Goal: Task Accomplishment & Management: Use online tool/utility

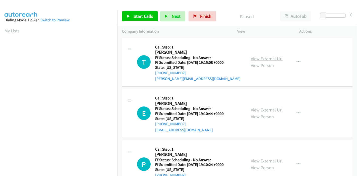
click at [273, 60] on link "View External Url" at bounding box center [267, 59] width 32 height 6
click at [129, 15] on icon at bounding box center [129, 17] width 4 height 4
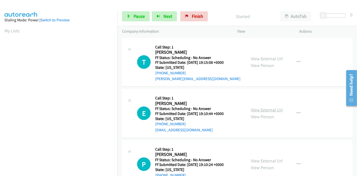
click at [255, 109] on link "View External Url" at bounding box center [267, 110] width 32 height 6
click at [253, 161] on link "View External Url" at bounding box center [267, 161] width 32 height 6
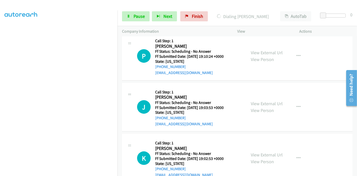
scroll to position [139, 0]
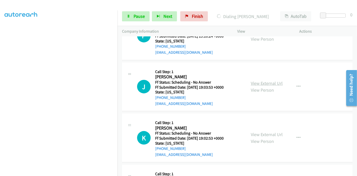
click at [258, 84] on link "View External Url" at bounding box center [267, 83] width 32 height 6
click at [268, 135] on link "View External Url" at bounding box center [267, 135] width 32 height 6
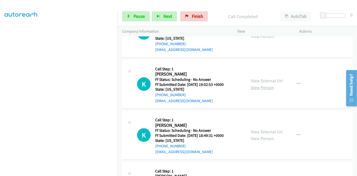
scroll to position [206, 0]
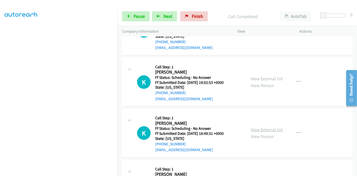
click at [256, 131] on link "View External Url" at bounding box center [267, 130] width 32 height 6
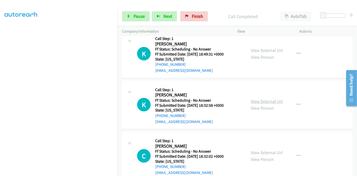
scroll to position [328, 0]
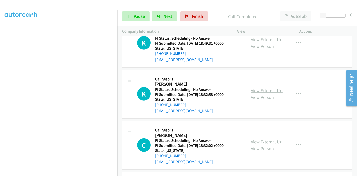
click at [262, 91] on link "View External Url" at bounding box center [267, 91] width 32 height 6
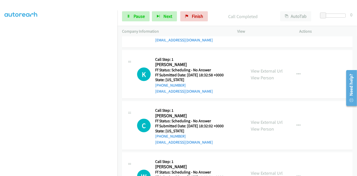
scroll to position [356, 0]
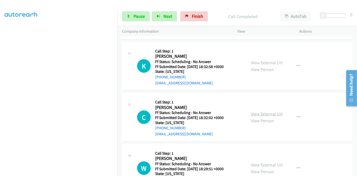
click at [255, 109] on div "View External Url View Person View External Url Email Schedule/Manage Callback …" at bounding box center [279, 117] width 67 height 40
click at [255, 111] on link "View External Url" at bounding box center [267, 114] width 32 height 6
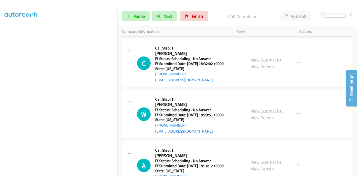
scroll to position [412, 0]
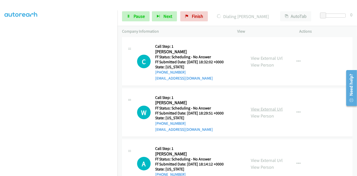
click at [257, 108] on link "View External Url" at bounding box center [267, 109] width 32 height 6
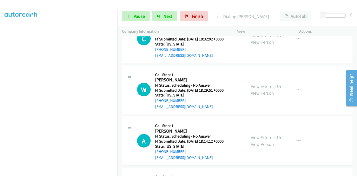
scroll to position [439, 0]
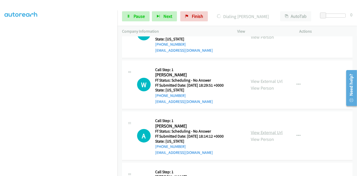
click at [255, 130] on link "View External Url" at bounding box center [267, 133] width 32 height 6
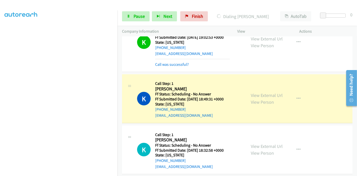
scroll to position [328, 0]
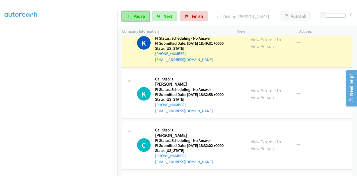
click at [134, 14] on span "Pause" at bounding box center [139, 16] width 11 height 6
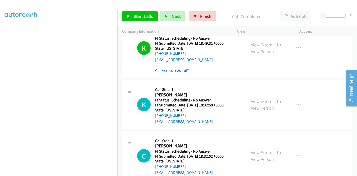
scroll to position [333, 0]
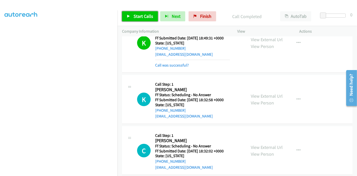
click at [133, 18] on link "Start Calls" at bounding box center [140, 16] width 36 height 10
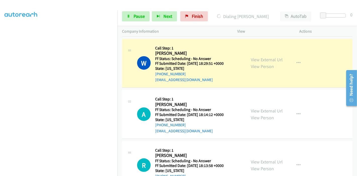
scroll to position [506, 0]
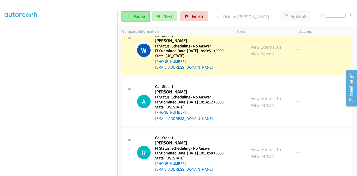
click at [132, 17] on link "Pause" at bounding box center [136, 16] width 28 height 10
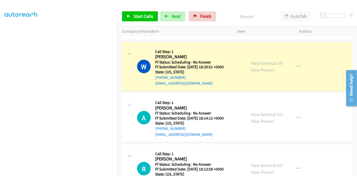
scroll to position [478, 0]
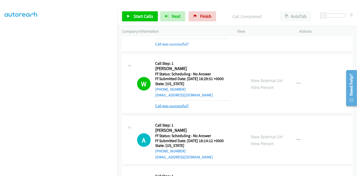
click at [176, 104] on link "Call was successful?" at bounding box center [172, 105] width 34 height 5
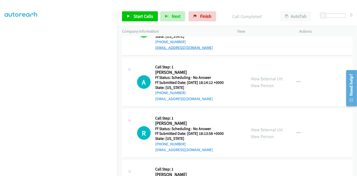
scroll to position [534, 0]
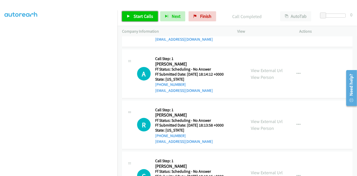
click at [137, 16] on span "Start Calls" at bounding box center [144, 16] width 20 height 6
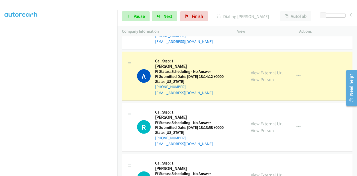
scroll to position [561, 0]
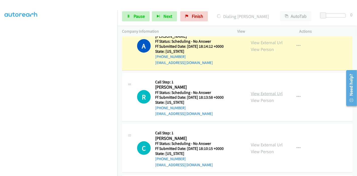
click at [264, 93] on link "View External Url" at bounding box center [267, 94] width 32 height 6
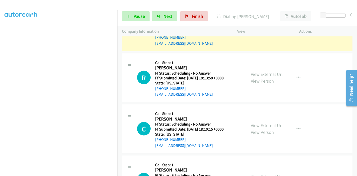
scroll to position [589, 0]
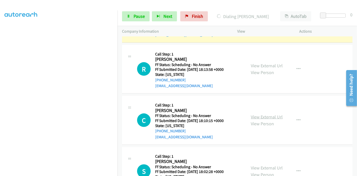
click at [273, 114] on link "View External Url" at bounding box center [267, 117] width 32 height 6
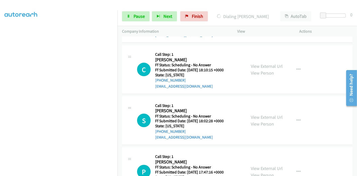
scroll to position [645, 0]
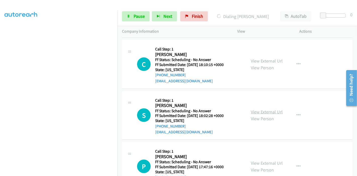
click at [270, 111] on link "View External Url" at bounding box center [267, 112] width 32 height 6
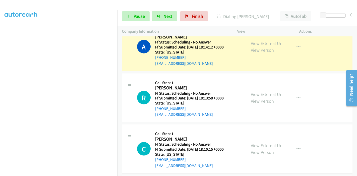
scroll to position [534, 0]
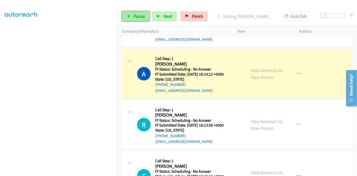
click at [132, 17] on link "Pause" at bounding box center [136, 16] width 28 height 10
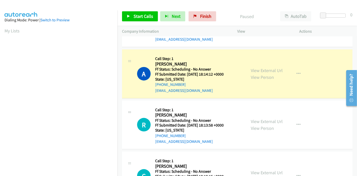
scroll to position [106, 0]
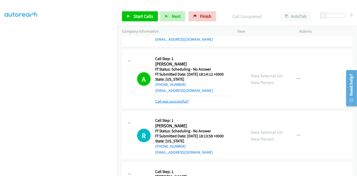
click at [181, 100] on link "Call was successful?" at bounding box center [172, 101] width 34 height 5
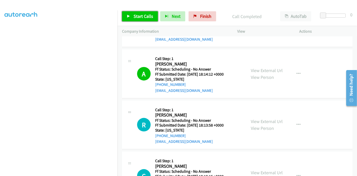
click at [129, 12] on link "Start Calls" at bounding box center [140, 16] width 36 height 10
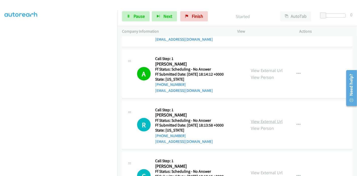
click at [270, 119] on link "View External Url" at bounding box center [267, 121] width 32 height 6
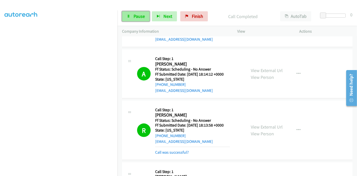
click at [132, 12] on link "Pause" at bounding box center [136, 16] width 28 height 10
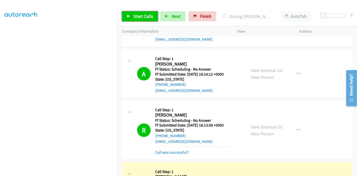
click at [125, 19] on link "Start Calls" at bounding box center [140, 16] width 36 height 10
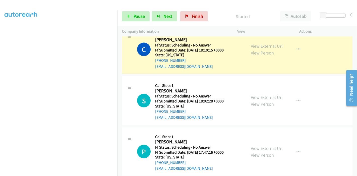
scroll to position [673, 0]
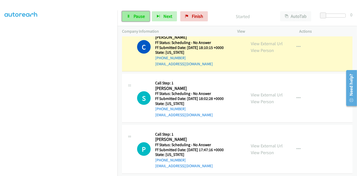
click at [135, 18] on span "Pause" at bounding box center [139, 16] width 11 height 6
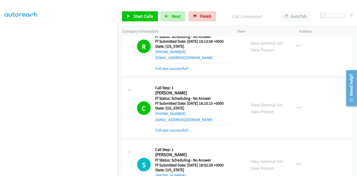
scroll to position [645, 0]
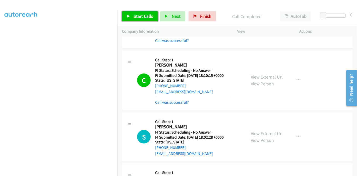
click at [134, 15] on span "Start Calls" at bounding box center [144, 16] width 20 height 6
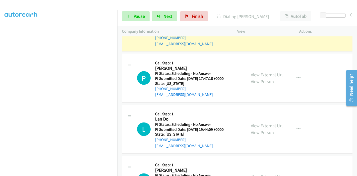
scroll to position [757, 0]
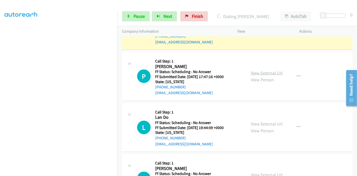
click at [257, 71] on link "View External Url" at bounding box center [267, 73] width 32 height 6
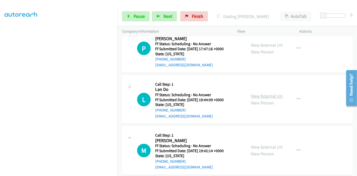
click at [256, 94] on link "View External Url" at bounding box center [267, 96] width 32 height 6
click at [253, 146] on link "View External Url" at bounding box center [267, 147] width 32 height 6
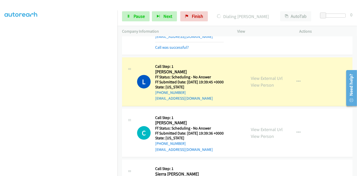
scroll to position [952, 0]
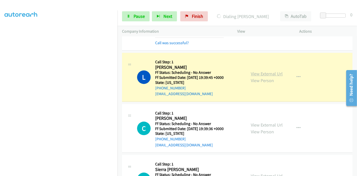
click at [265, 72] on link "View External Url" at bounding box center [267, 74] width 32 height 6
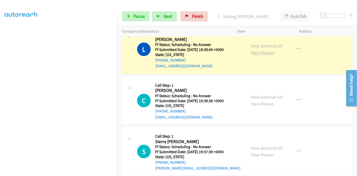
scroll to position [1008, 0]
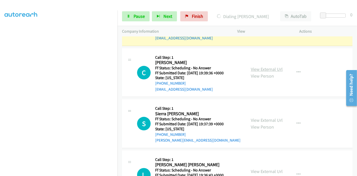
click at [254, 66] on link "View External Url" at bounding box center [267, 69] width 32 height 6
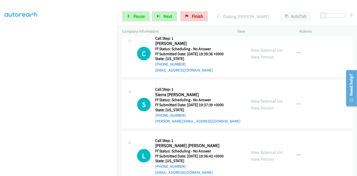
scroll to position [1036, 0]
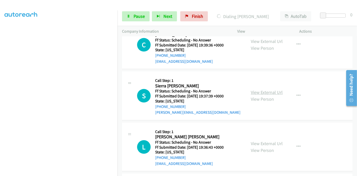
click at [260, 90] on link "View External Url" at bounding box center [267, 92] width 32 height 6
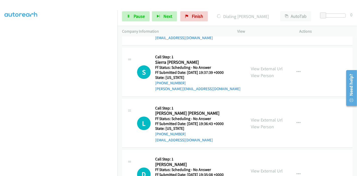
scroll to position [1091, 0]
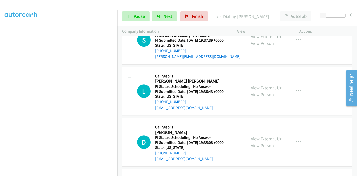
click at [272, 85] on link "View External Url" at bounding box center [267, 88] width 32 height 6
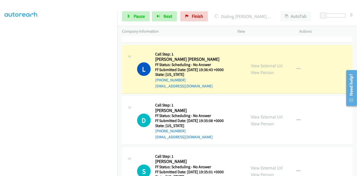
scroll to position [1147, 0]
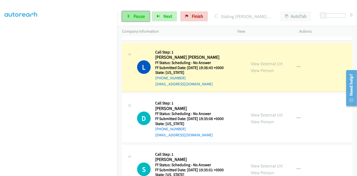
click at [136, 15] on span "Pause" at bounding box center [139, 16] width 11 height 6
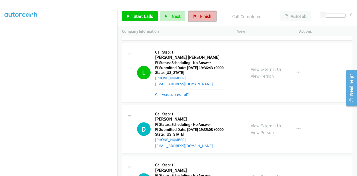
click at [202, 19] on span "Finish" at bounding box center [205, 16] width 11 height 6
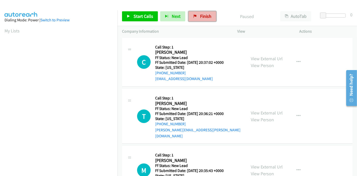
click at [204, 16] on span "Finish" at bounding box center [205, 16] width 11 height 6
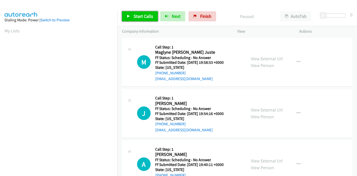
click at [133, 15] on link "Start Calls" at bounding box center [140, 16] width 36 height 10
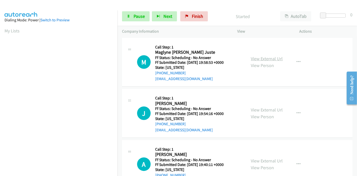
click at [263, 56] on link "View External Url" at bounding box center [267, 59] width 32 height 6
click at [255, 109] on link "View External Url" at bounding box center [267, 110] width 32 height 6
click at [261, 159] on link "View External Url" at bounding box center [267, 161] width 32 height 6
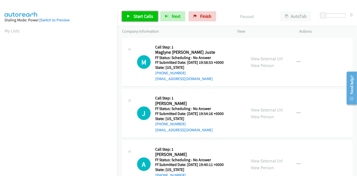
click at [141, 14] on span "Start Calls" at bounding box center [144, 16] width 20 height 6
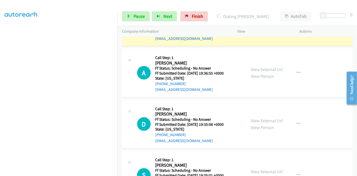
scroll to position [167, 0]
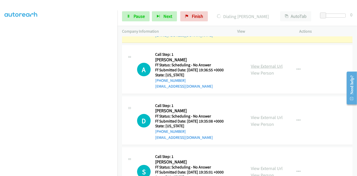
click at [266, 66] on link "View External Url" at bounding box center [267, 66] width 32 height 6
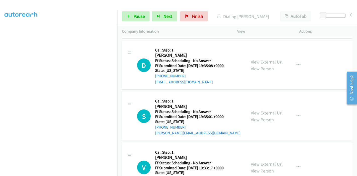
scroll to position [223, 0]
click at [269, 59] on link "View External Url" at bounding box center [267, 62] width 32 height 6
click at [262, 112] on link "View External Url" at bounding box center [267, 113] width 32 height 6
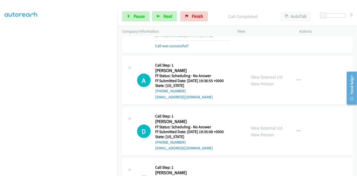
scroll to position [195, 0]
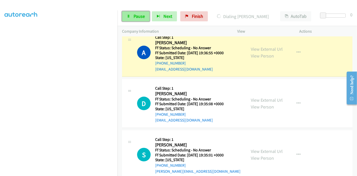
click at [138, 12] on link "Pause" at bounding box center [136, 16] width 28 height 10
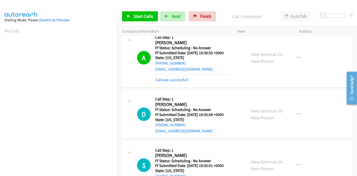
scroll to position [106, 0]
click at [142, 14] on span "Start Calls" at bounding box center [144, 16] width 20 height 6
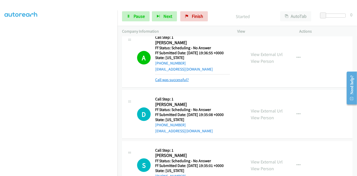
click at [169, 78] on link "Call was successful?" at bounding box center [172, 79] width 34 height 5
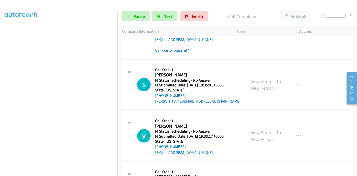
scroll to position [307, 0]
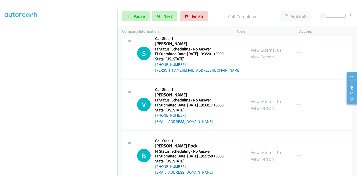
click at [263, 100] on link "View External Url" at bounding box center [267, 101] width 32 height 6
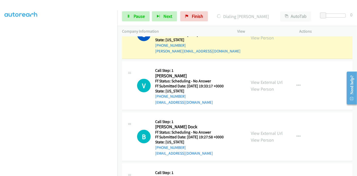
scroll to position [335, 0]
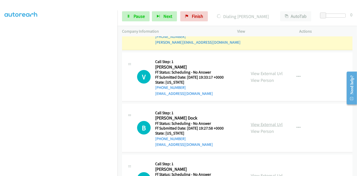
click at [264, 122] on link "View External Url" at bounding box center [267, 124] width 32 height 6
click at [264, 124] on link "View External Url" at bounding box center [267, 124] width 32 height 6
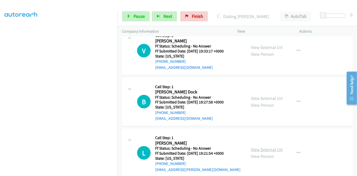
scroll to position [390, 0]
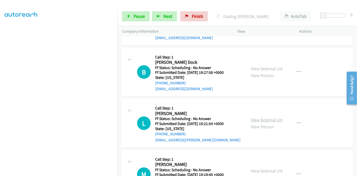
click at [263, 118] on link "View External Url" at bounding box center [267, 120] width 32 height 6
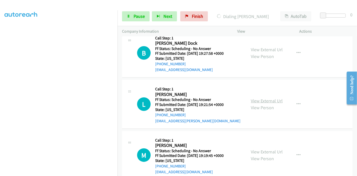
scroll to position [418, 0]
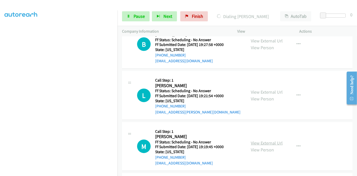
click at [254, 144] on link "View External Url" at bounding box center [267, 143] width 32 height 6
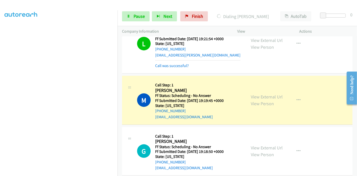
scroll to position [535, 0]
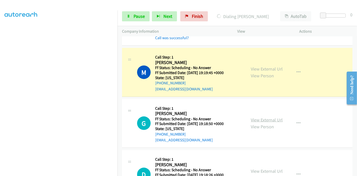
click at [261, 118] on link "View External Url" at bounding box center [267, 120] width 32 height 6
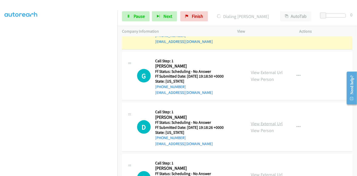
scroll to position [591, 0]
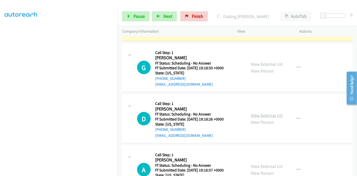
click at [266, 114] on link "View External Url" at bounding box center [267, 115] width 32 height 6
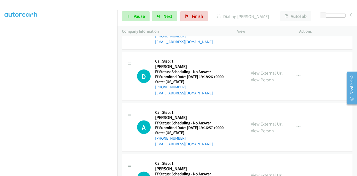
scroll to position [647, 0]
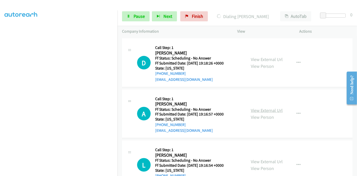
click at [261, 109] on link "View External Url" at bounding box center [267, 110] width 32 height 6
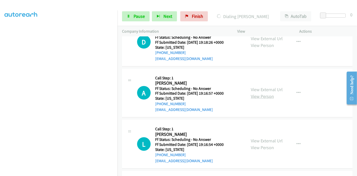
scroll to position [675, 0]
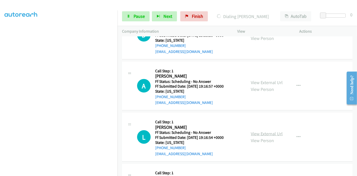
click at [257, 132] on link "View External Url" at bounding box center [267, 134] width 32 height 6
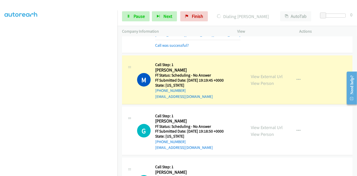
scroll to position [535, 0]
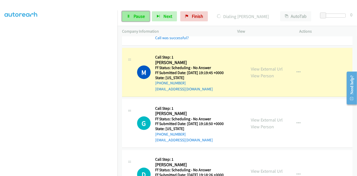
click at [134, 17] on span "Pause" at bounding box center [139, 16] width 11 height 6
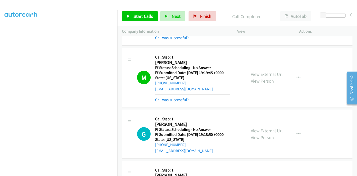
click at [173, 101] on div "Call was successful?" at bounding box center [192, 100] width 75 height 6
click at [174, 97] on link "Call was successful?" at bounding box center [172, 99] width 34 height 5
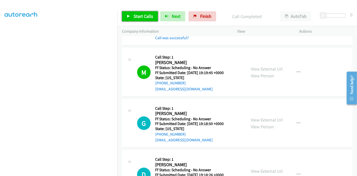
click at [138, 14] on span "Start Calls" at bounding box center [144, 16] width 20 height 6
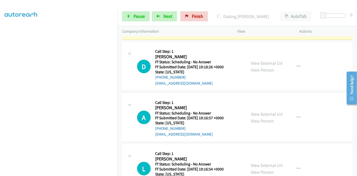
scroll to position [647, 0]
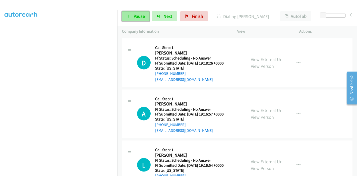
click at [130, 18] on link "Pause" at bounding box center [136, 16] width 28 height 10
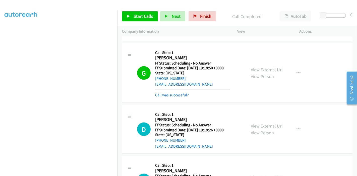
scroll to position [106, 0]
click at [183, 93] on link "Call was successful?" at bounding box center [172, 95] width 34 height 5
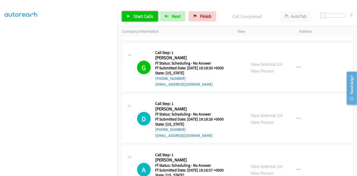
click at [137, 19] on span "Start Calls" at bounding box center [144, 16] width 20 height 6
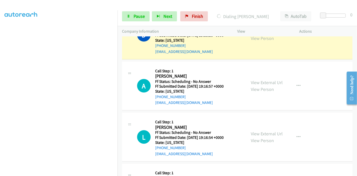
scroll to position [647, 0]
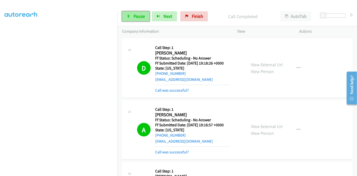
click at [136, 15] on span "Pause" at bounding box center [139, 16] width 11 height 6
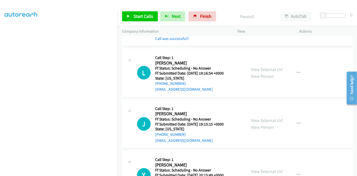
scroll to position [730, 0]
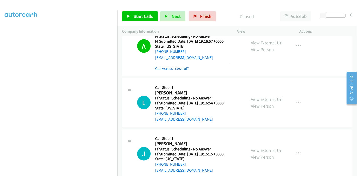
click at [266, 97] on link "View External Url" at bounding box center [267, 99] width 32 height 6
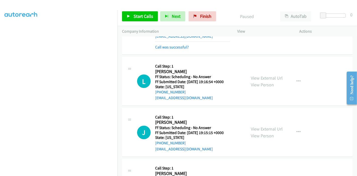
scroll to position [758, 0]
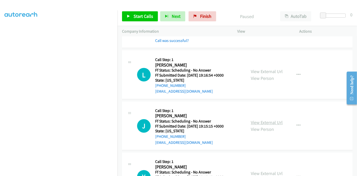
click at [266, 121] on link "View External Url" at bounding box center [267, 123] width 32 height 6
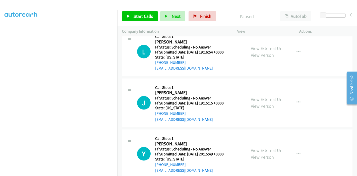
scroll to position [786, 0]
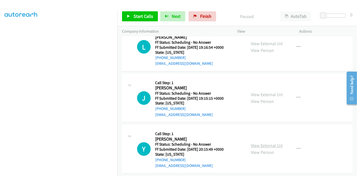
click at [268, 144] on link "View External Url" at bounding box center [267, 146] width 32 height 6
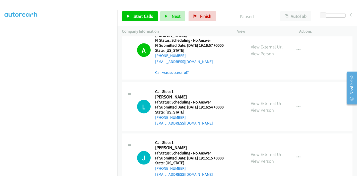
scroll to position [758, 0]
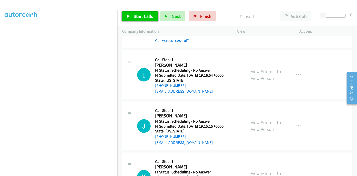
click at [134, 18] on span "Start Calls" at bounding box center [144, 16] width 20 height 6
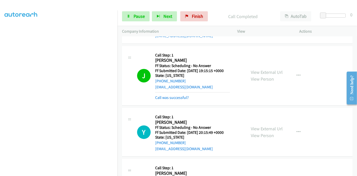
scroll to position [814, 0]
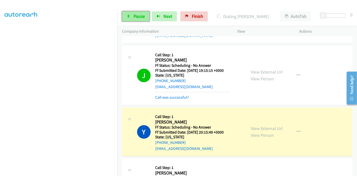
click at [134, 16] on span "Pause" at bounding box center [139, 16] width 11 height 6
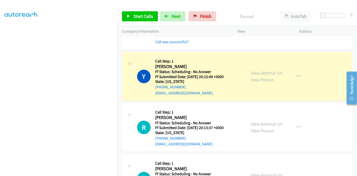
scroll to position [870, 0]
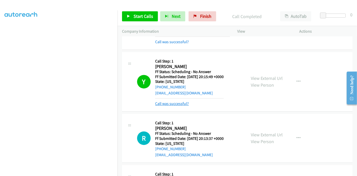
click at [174, 101] on link "Call was successful?" at bounding box center [172, 103] width 34 height 5
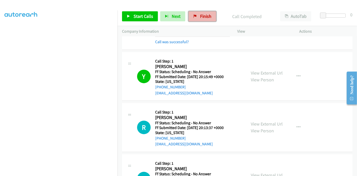
click at [196, 19] on link "Finish" at bounding box center [202, 16] width 28 height 10
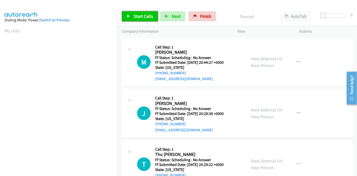
click at [137, 17] on span "Start Calls" at bounding box center [144, 16] width 20 height 6
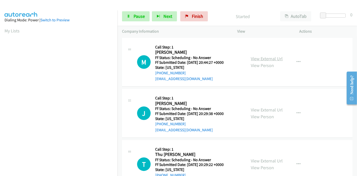
click at [263, 57] on link "View External Url" at bounding box center [267, 59] width 32 height 6
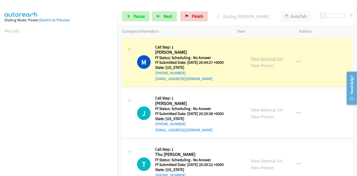
click at [256, 57] on link "View External Url" at bounding box center [267, 59] width 32 height 6
click at [256, 110] on link "View External Url" at bounding box center [267, 110] width 32 height 6
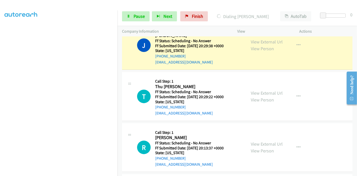
scroll to position [84, 0]
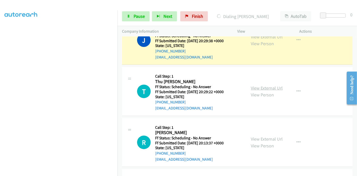
click at [257, 88] on link "View External Url" at bounding box center [267, 88] width 32 height 6
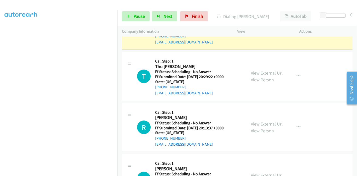
scroll to position [111, 0]
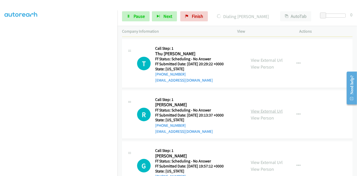
click at [262, 110] on link "View External Url" at bounding box center [267, 111] width 32 height 6
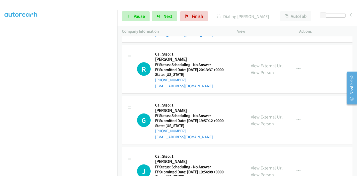
scroll to position [167, 0]
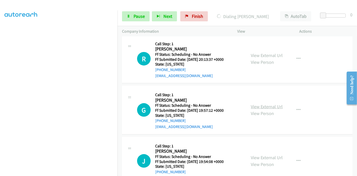
click at [259, 106] on link "View External Url" at bounding box center [267, 107] width 32 height 6
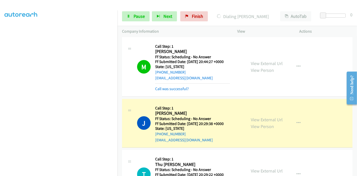
scroll to position [0, 0]
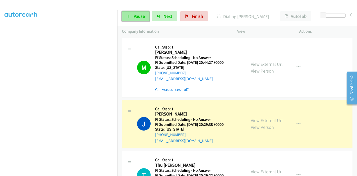
click at [132, 19] on link "Pause" at bounding box center [136, 16] width 28 height 10
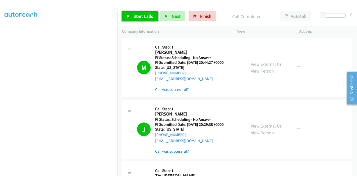
click at [135, 16] on span "Start Calls" at bounding box center [144, 16] width 20 height 6
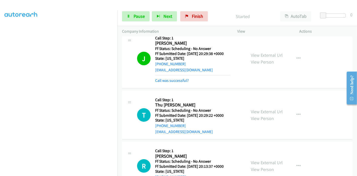
scroll to position [84, 0]
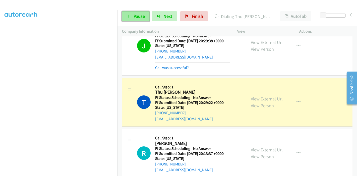
click at [137, 18] on span "Pause" at bounding box center [139, 16] width 11 height 6
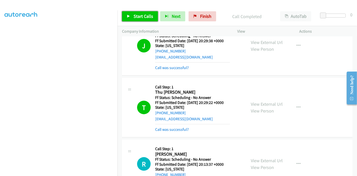
click at [138, 16] on span "Start Calls" at bounding box center [144, 16] width 20 height 6
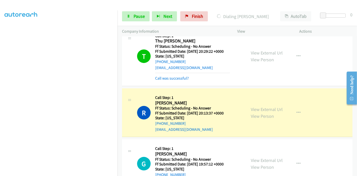
scroll to position [167, 0]
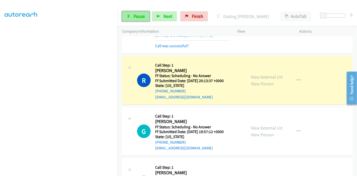
click at [132, 17] on link "Pause" at bounding box center [136, 16] width 28 height 10
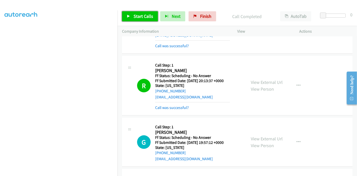
click at [139, 16] on span "Start Calls" at bounding box center [144, 16] width 20 height 6
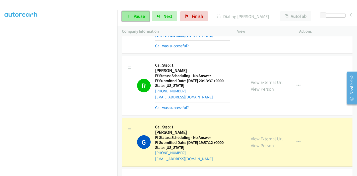
click at [138, 16] on span "Pause" at bounding box center [139, 16] width 11 height 6
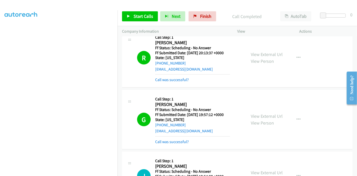
scroll to position [195, 0]
drag, startPoint x: 201, startPoint y: 13, endPoint x: 202, endPoint y: 23, distance: 9.8
click at [201, 13] on span "Finish" at bounding box center [205, 16] width 11 height 6
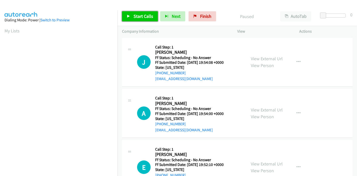
click at [131, 15] on link "Start Calls" at bounding box center [140, 16] width 36 height 10
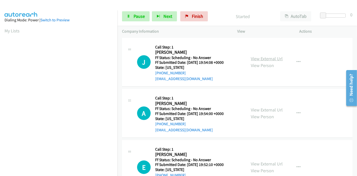
click at [259, 59] on link "View External Url" at bounding box center [267, 59] width 32 height 6
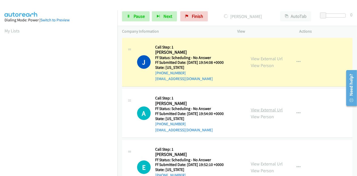
click at [266, 111] on link "View External Url" at bounding box center [267, 110] width 32 height 6
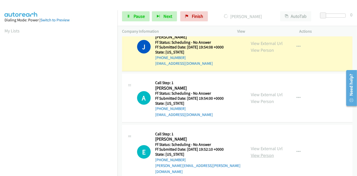
scroll to position [28, 0]
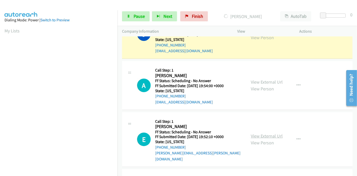
click at [262, 133] on link "View External Url" at bounding box center [267, 136] width 32 height 6
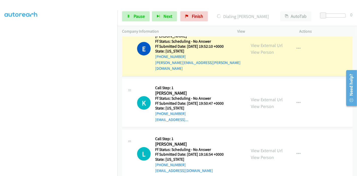
scroll to position [195, 0]
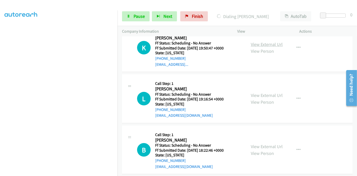
click at [259, 41] on link "View External Url" at bounding box center [267, 44] width 32 height 6
click at [259, 92] on link "View External Url" at bounding box center [267, 95] width 32 height 6
click at [255, 144] on link "View External Url" at bounding box center [267, 147] width 32 height 6
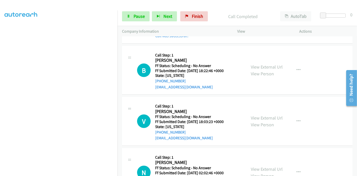
scroll to position [362, 0]
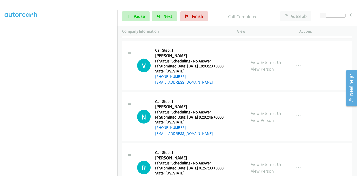
click at [263, 59] on link "View External Url" at bounding box center [267, 62] width 32 height 6
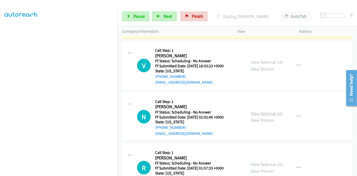
click at [256, 110] on link "View External Url" at bounding box center [267, 113] width 32 height 6
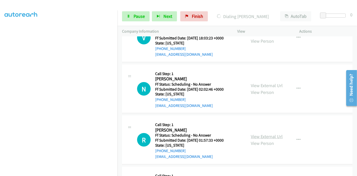
click at [260, 134] on link "View External Url" at bounding box center [267, 137] width 32 height 6
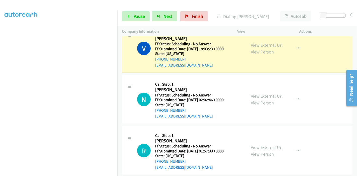
scroll to position [362, 0]
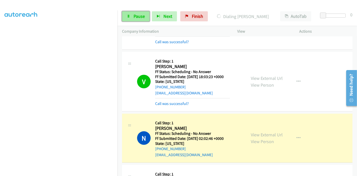
click at [139, 15] on span "Pause" at bounding box center [139, 16] width 11 height 6
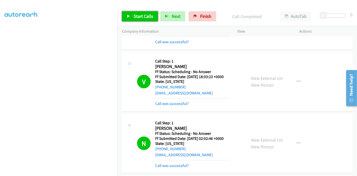
click at [132, 16] on link "Start Calls" at bounding box center [140, 16] width 36 height 10
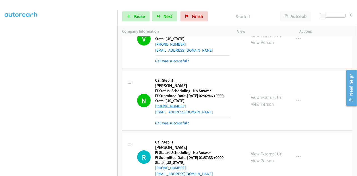
scroll to position [418, 0]
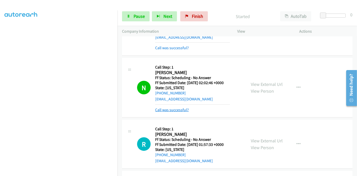
click at [178, 107] on link "Call was successful?" at bounding box center [172, 109] width 34 height 5
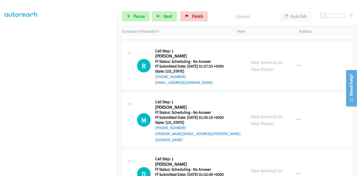
scroll to position [502, 0]
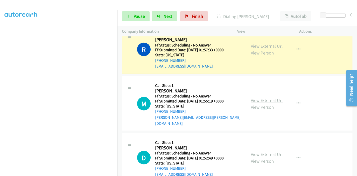
click at [268, 97] on link "View External Url" at bounding box center [267, 100] width 32 height 6
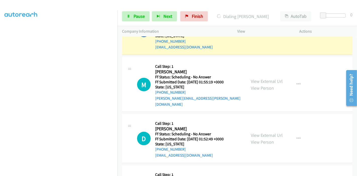
scroll to position [530, 0]
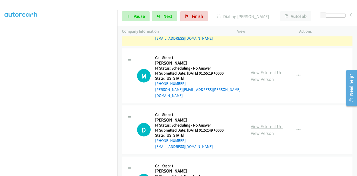
click at [262, 123] on link "View External Url" at bounding box center [267, 126] width 32 height 6
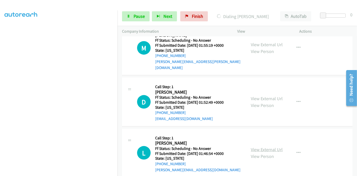
click at [256, 147] on link "View External Url" at bounding box center [267, 150] width 32 height 6
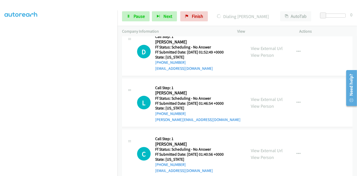
scroll to position [613, 0]
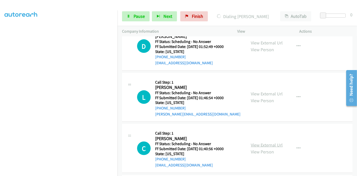
click at [262, 142] on link "View External Url" at bounding box center [267, 145] width 32 height 6
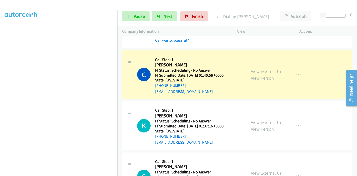
scroll to position [736, 0]
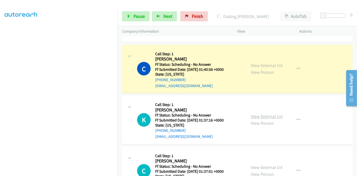
click at [257, 114] on link "View External Url" at bounding box center [267, 117] width 32 height 6
click at [257, 165] on link "View External Url" at bounding box center [267, 168] width 32 height 6
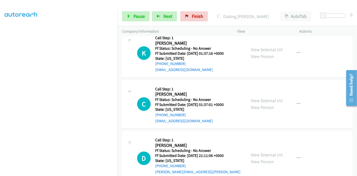
scroll to position [819, 0]
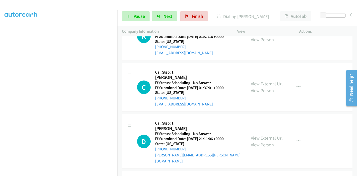
click at [268, 135] on link "View External Url" at bounding box center [267, 138] width 32 height 6
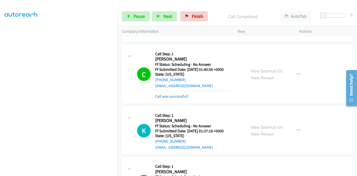
scroll to position [791, 0]
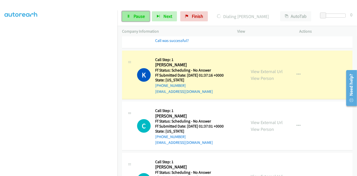
click at [135, 16] on span "Pause" at bounding box center [139, 16] width 11 height 6
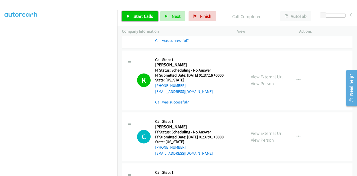
click at [131, 17] on link "Start Calls" at bounding box center [140, 16] width 36 height 10
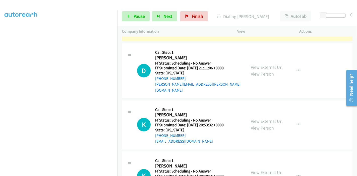
scroll to position [903, 0]
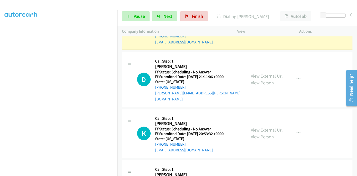
click at [260, 127] on link "View External Url" at bounding box center [267, 130] width 32 height 6
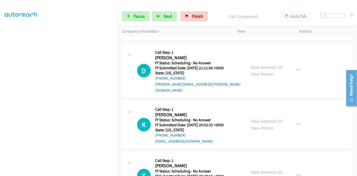
scroll to position [931, 0]
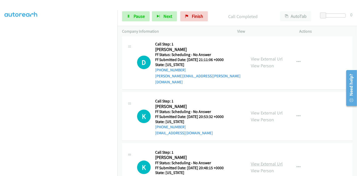
click at [265, 161] on link "View External Url" at bounding box center [267, 164] width 32 height 6
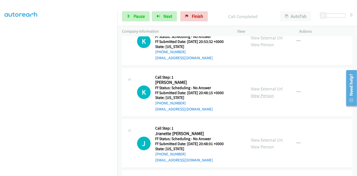
scroll to position [1015, 0]
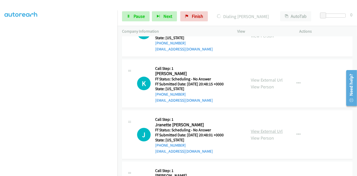
click at [264, 128] on link "View External Url" at bounding box center [267, 131] width 32 height 6
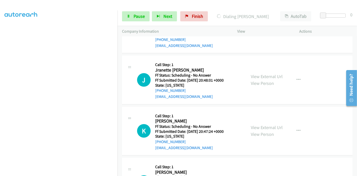
scroll to position [1070, 0]
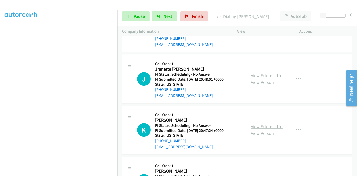
click at [255, 123] on link "View External Url" at bounding box center [267, 126] width 32 height 6
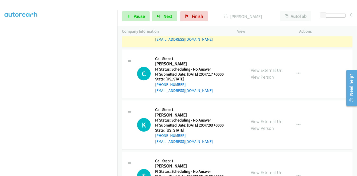
scroll to position [1220, 0]
click at [255, 67] on link "View External Url" at bounding box center [267, 70] width 32 height 6
click at [257, 118] on link "View External Url" at bounding box center [267, 121] width 32 height 6
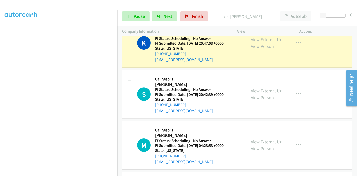
scroll to position [1332, 0]
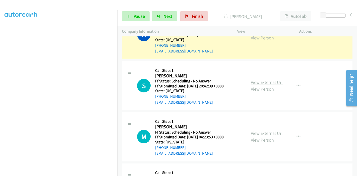
click at [261, 79] on link "View External Url" at bounding box center [267, 82] width 32 height 6
click at [261, 130] on link "View External Url" at bounding box center [267, 133] width 32 height 6
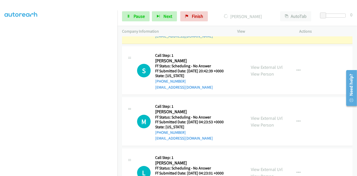
scroll to position [1360, 0]
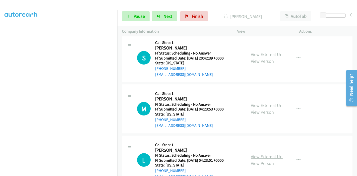
click at [256, 154] on link "View External Url" at bounding box center [267, 157] width 32 height 6
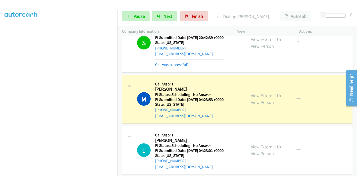
scroll to position [1398, 0]
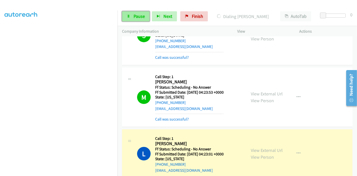
click at [132, 14] on link "Pause" at bounding box center [136, 16] width 28 height 10
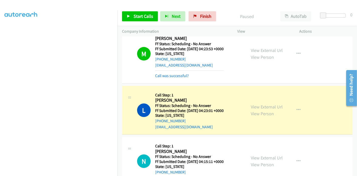
scroll to position [1482, 0]
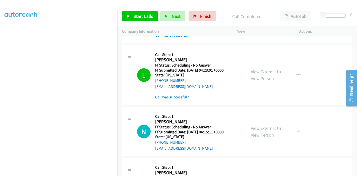
click at [182, 95] on link "Call was successful?" at bounding box center [172, 97] width 34 height 5
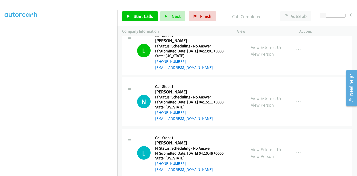
scroll to position [1510, 0]
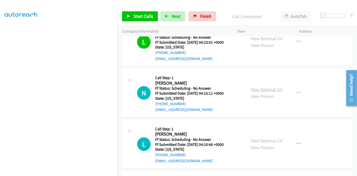
click at [277, 87] on link "View External Url" at bounding box center [267, 90] width 32 height 6
click at [259, 138] on link "View External Url" at bounding box center [267, 141] width 32 height 6
click at [140, 15] on span "Start Calls" at bounding box center [144, 16] width 20 height 6
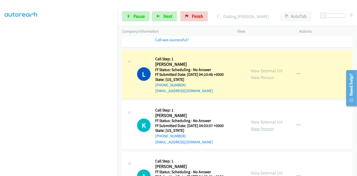
scroll to position [1621, 0]
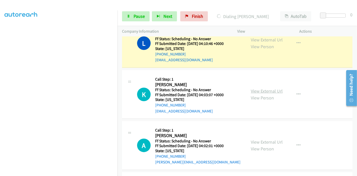
click at [262, 88] on link "View External Url" at bounding box center [267, 91] width 32 height 6
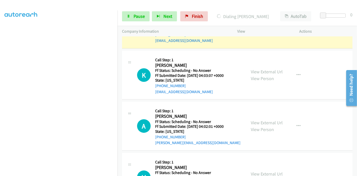
scroll to position [1649, 0]
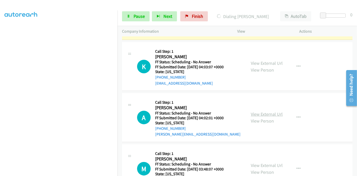
click at [261, 111] on link "View External Url" at bounding box center [267, 114] width 32 height 6
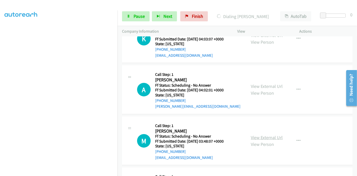
click at [256, 135] on link "View External Url" at bounding box center [267, 138] width 32 height 6
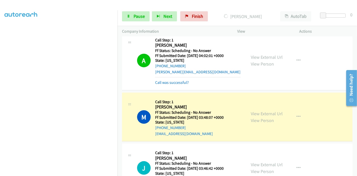
scroll to position [1761, 0]
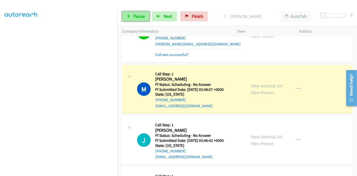
click at [135, 17] on span "Pause" at bounding box center [139, 16] width 11 height 6
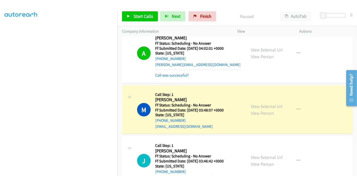
scroll to position [1733, 0]
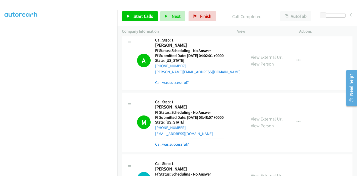
click at [172, 142] on link "Call was successful?" at bounding box center [172, 144] width 34 height 5
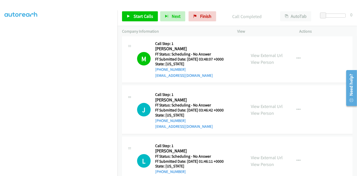
scroll to position [1789, 0]
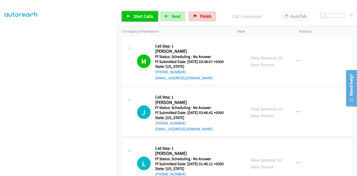
click at [126, 15] on link "Start Calls" at bounding box center [140, 16] width 36 height 10
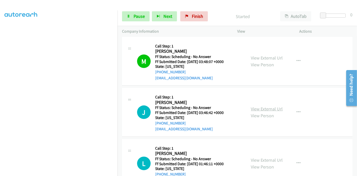
click at [260, 106] on link "View External Url" at bounding box center [267, 109] width 32 height 6
click at [255, 157] on link "View External Url" at bounding box center [267, 160] width 32 height 6
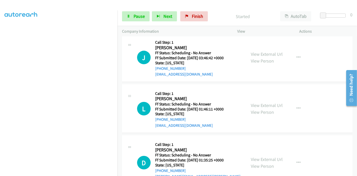
scroll to position [1845, 0]
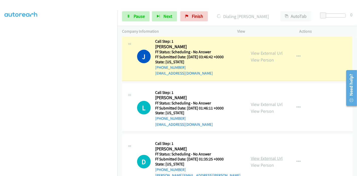
click at [260, 155] on link "View External Url" at bounding box center [267, 158] width 32 height 6
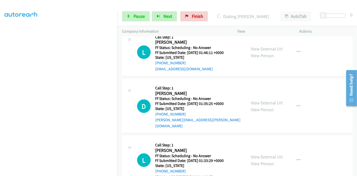
scroll to position [1900, 0]
click at [259, 154] on link "View External Url" at bounding box center [267, 157] width 32 height 6
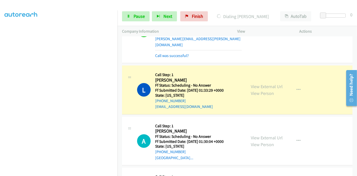
scroll to position [2023, 0]
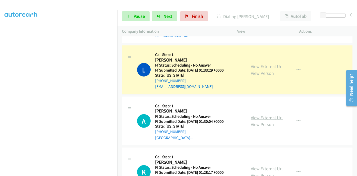
click at [255, 115] on link "View External Url" at bounding box center [267, 118] width 32 height 6
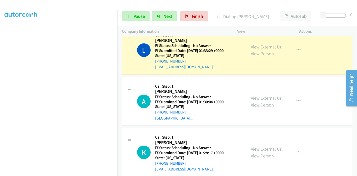
scroll to position [2050, 0]
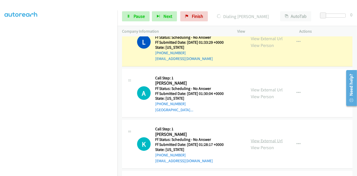
click at [251, 138] on link "View External Url" at bounding box center [267, 141] width 32 height 6
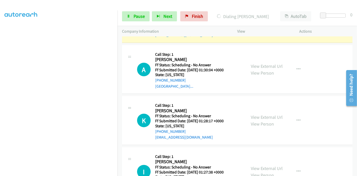
scroll to position [2106, 0]
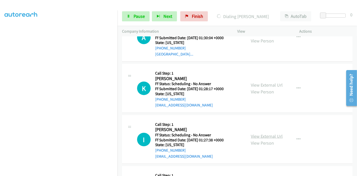
click at [256, 133] on link "View External Url" at bounding box center [267, 136] width 32 height 6
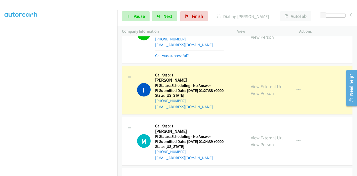
scroll to position [2190, 0]
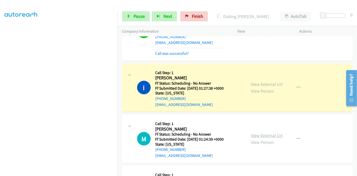
click at [255, 133] on link "View External Url" at bounding box center [267, 136] width 32 height 6
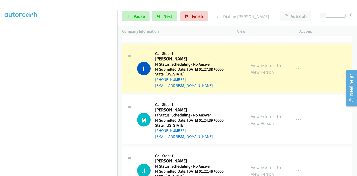
scroll to position [2218, 0]
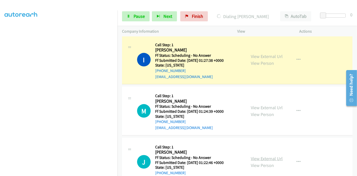
click at [260, 156] on link "View External Url" at bounding box center [267, 159] width 32 height 6
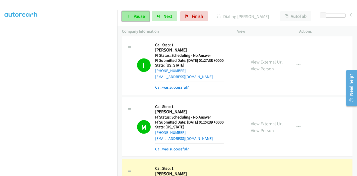
click at [134, 14] on span "Pause" at bounding box center [139, 16] width 11 height 6
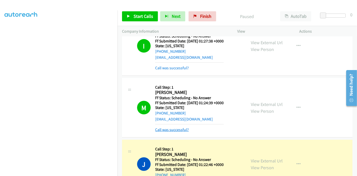
scroll to position [2246, 0]
